Goal: Information Seeking & Learning: Learn about a topic

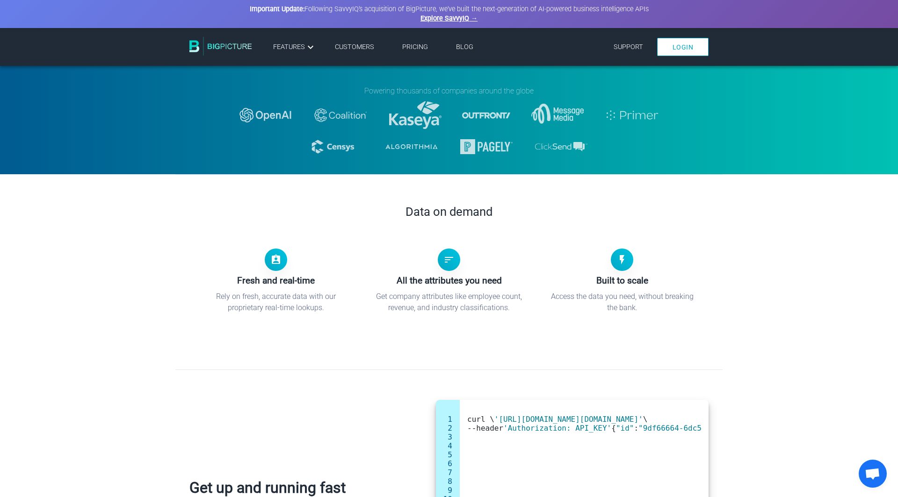
scroll to position [62, 0]
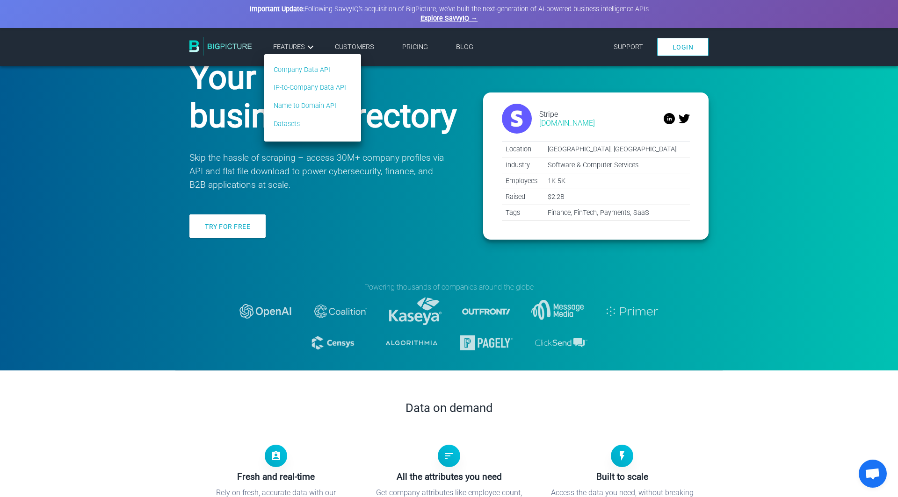
click at [307, 49] on icon at bounding box center [310, 47] width 11 height 11
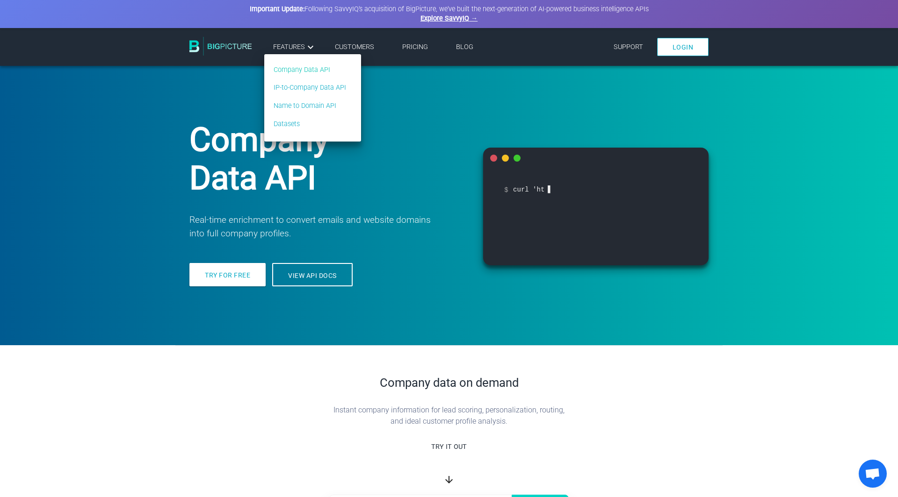
click at [306, 67] on link "Company Data API" at bounding box center [309, 70] width 72 height 10
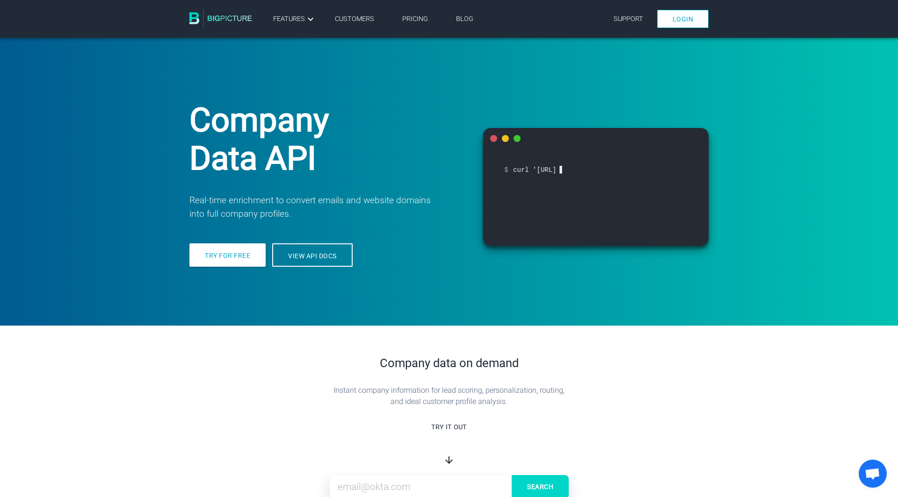
scroll to position [288, 0]
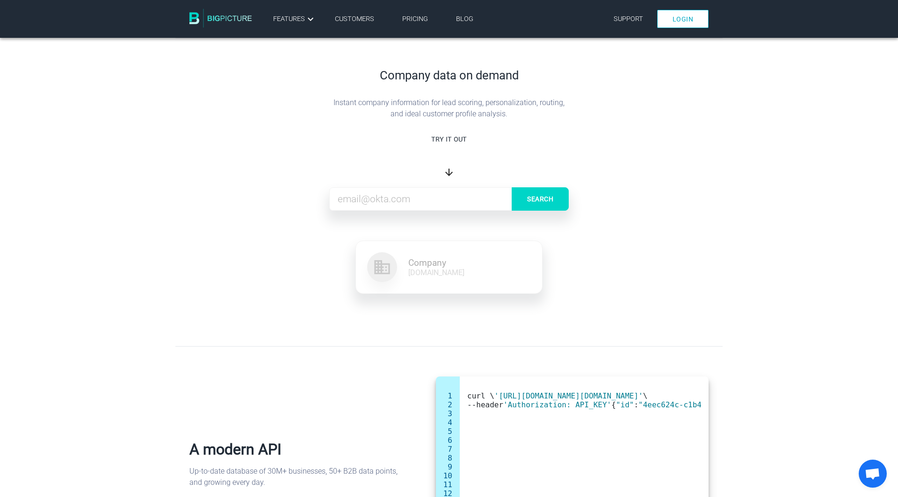
click at [391, 206] on input at bounding box center [448, 198] width 239 height 23
type input "[EMAIL_ADDRESS][DOMAIN_NAME]"
click at [548, 198] on button "Search" at bounding box center [539, 198] width 57 height 23
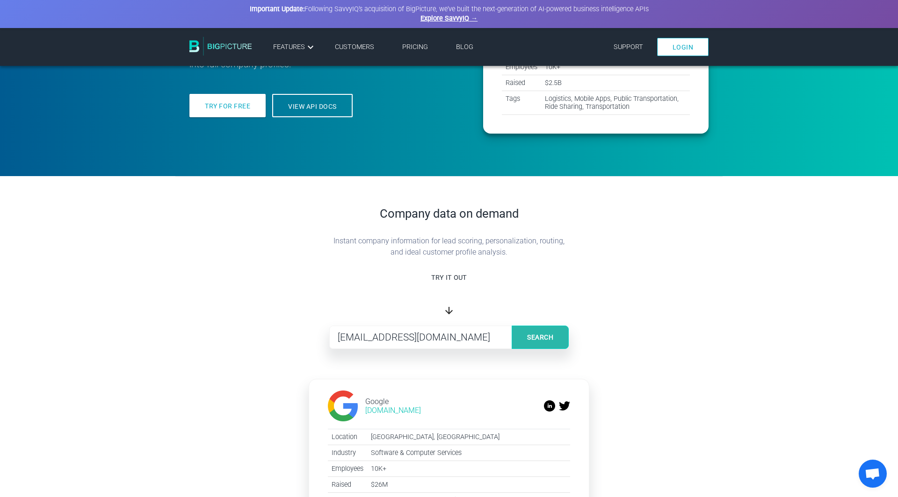
scroll to position [0, 0]
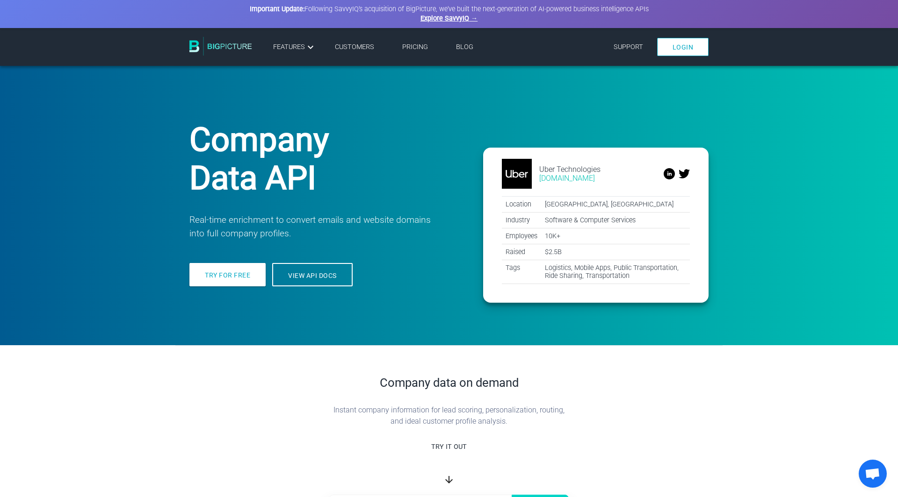
click at [419, 45] on link "Pricing" at bounding box center [415, 47] width 26 height 8
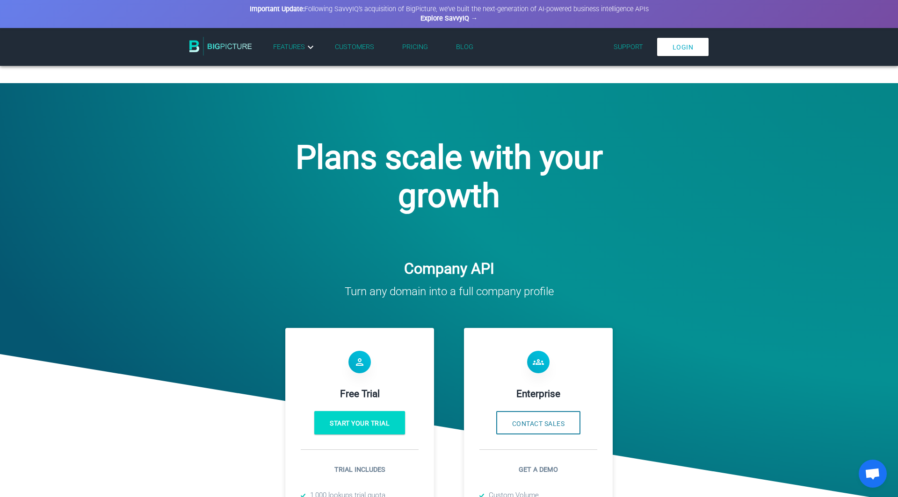
click at [433, 20] on link "Explore SavvyIQ →" at bounding box center [448, 18] width 57 height 8
drag, startPoint x: 249, startPoint y: 10, endPoint x: 668, endPoint y: 7, distance: 418.8
click at [668, 7] on div "Important Update: Following SavvyIQ's acquisition of BigPicture, we've built th…" at bounding box center [448, 14] width 547 height 19
copy div "Important Update: Following SavvyIQ's acquisition of BigPicture, we've built th…"
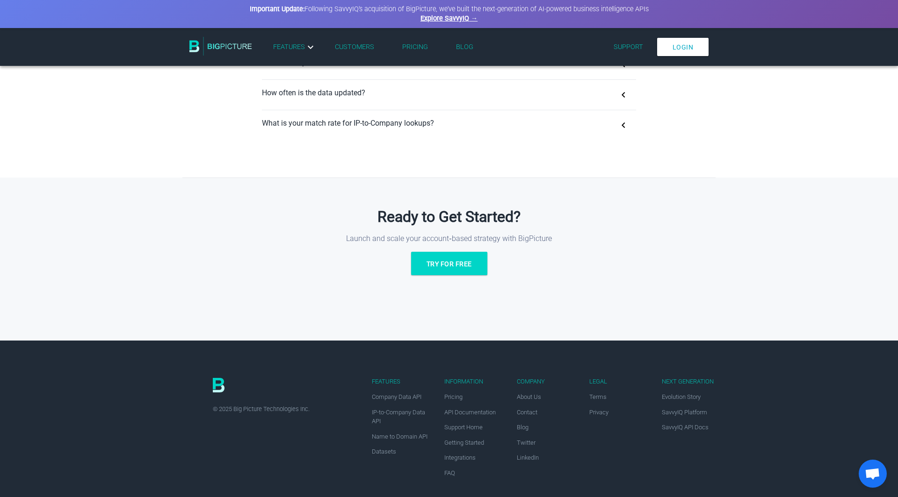
scroll to position [677, 0]
click at [467, 48] on link "Blog" at bounding box center [464, 47] width 17 height 8
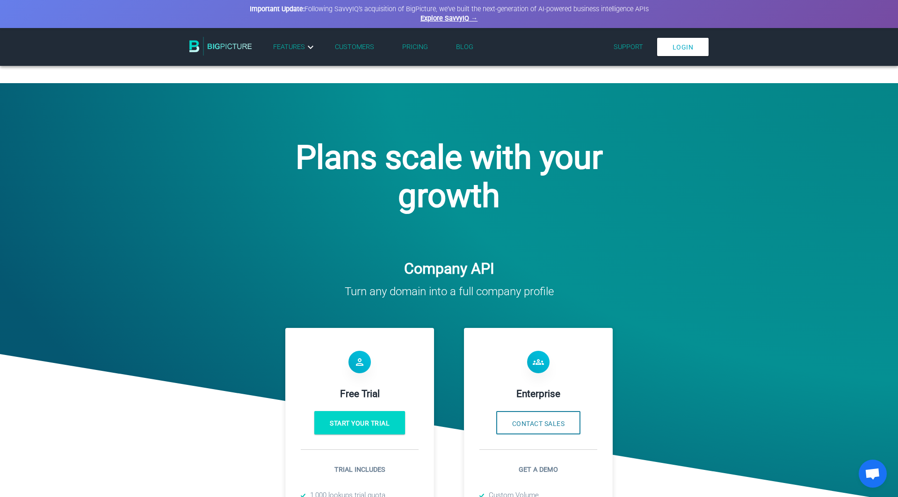
click at [175, 181] on div at bounding box center [449, 354] width 898 height 542
click at [268, 6] on strong "Important Update:" at bounding box center [277, 9] width 55 height 8
click at [431, 18] on link "Explore SavvyIQ →" at bounding box center [448, 18] width 57 height 8
drag, startPoint x: 309, startPoint y: 10, endPoint x: 671, endPoint y: 12, distance: 362.3
click at [672, 11] on div "Important Update: Following SavvyIQ's acquisition of BigPicture, we've built th…" at bounding box center [448, 14] width 547 height 19
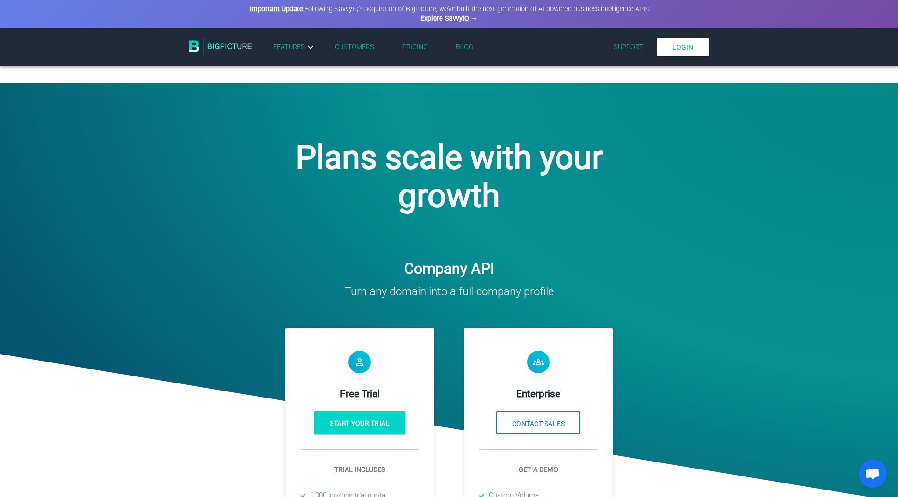
copy div "ollowing SavvyIQ's acquisition of BigPicture, we've built the next-generation o…"
